Goal: Task Accomplishment & Management: Complete application form

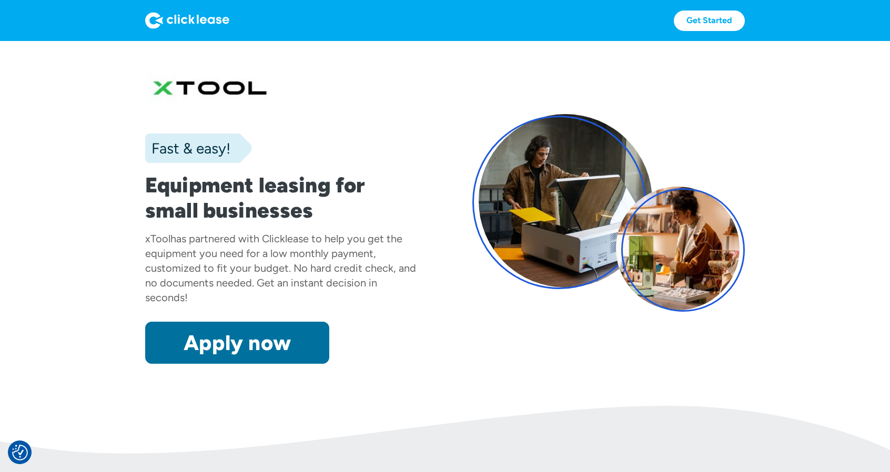
click at [255, 345] on link "Apply now" at bounding box center [237, 343] width 184 height 42
click at [267, 332] on link "Apply now" at bounding box center [237, 343] width 184 height 42
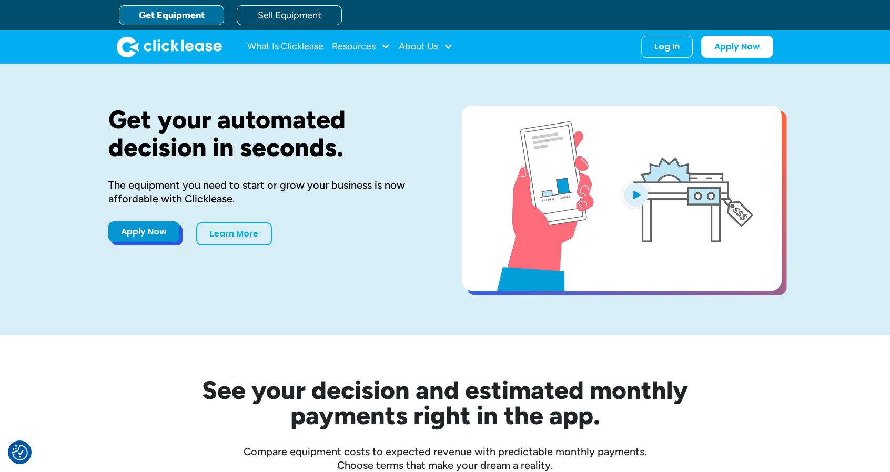
click at [129, 227] on link "Apply Now" at bounding box center [143, 231] width 71 height 21
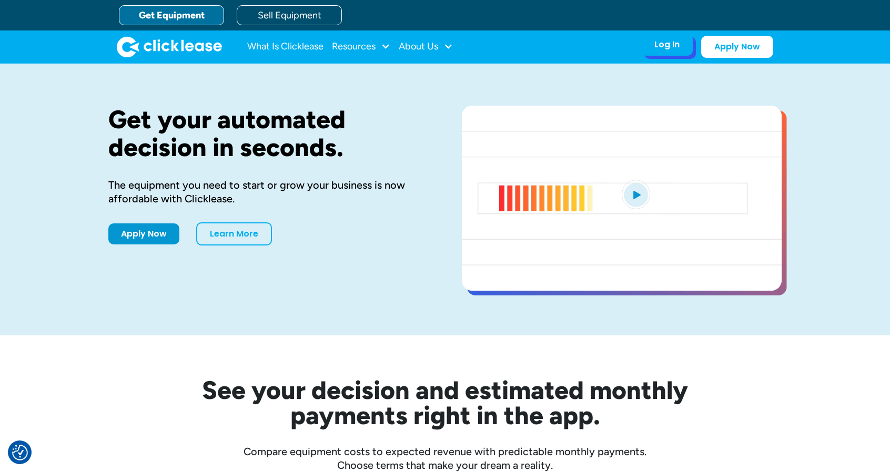
click at [666, 44] on div "Log In" at bounding box center [666, 44] width 25 height 11
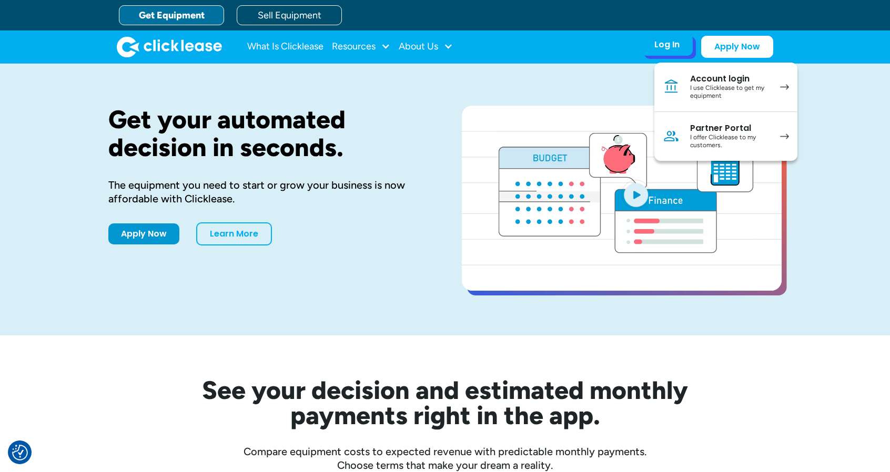
click at [711, 76] on div "Account login" at bounding box center [729, 79] width 79 height 11
